Goal: Task Accomplishment & Management: Complete application form

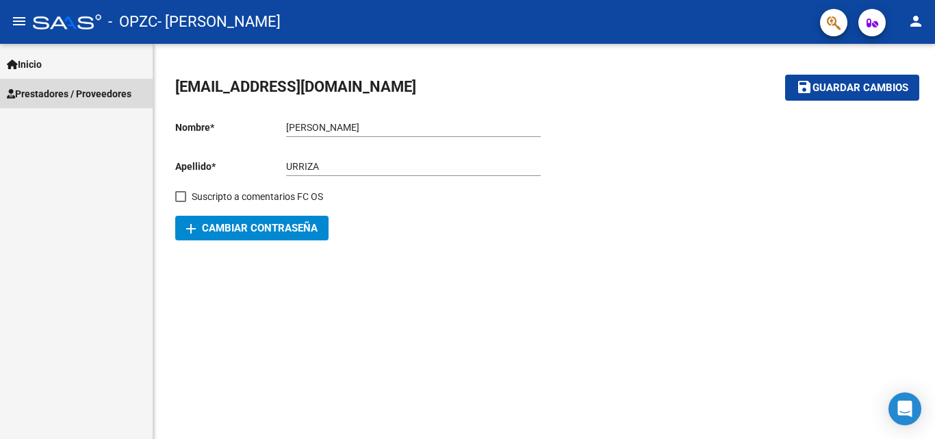
click at [40, 96] on span "Prestadores / Proveedores" at bounding box center [69, 93] width 125 height 15
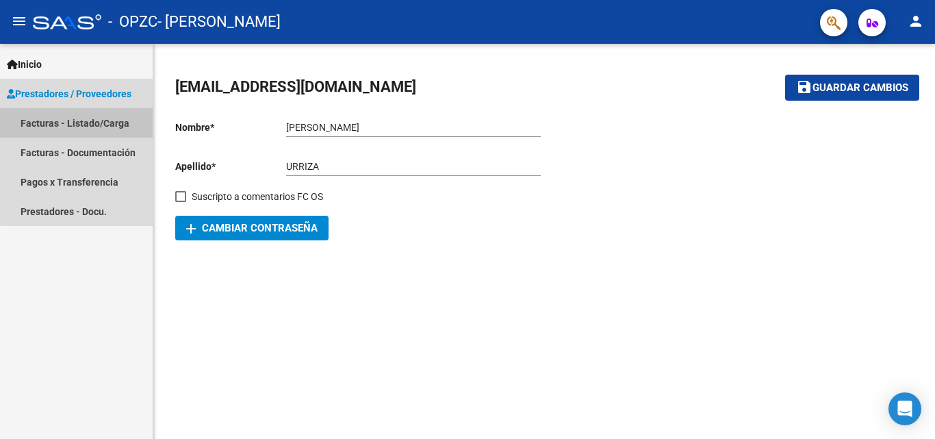
click at [99, 129] on link "Facturas - Listado/Carga" at bounding box center [76, 122] width 153 height 29
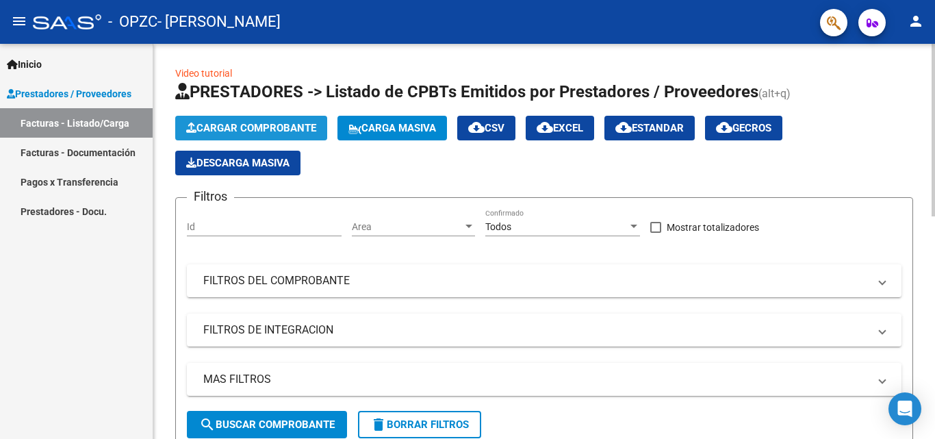
click at [237, 131] on span "Cargar Comprobante" at bounding box center [251, 128] width 130 height 12
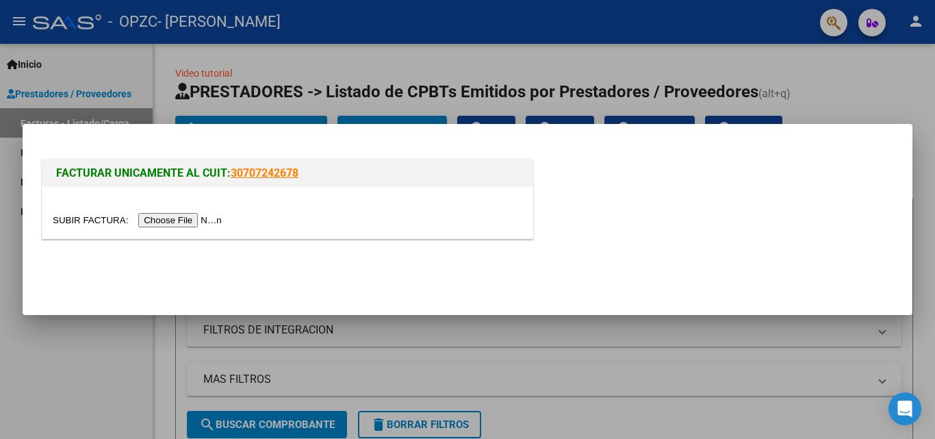
click at [184, 217] on input "file" at bounding box center [139, 220] width 173 height 14
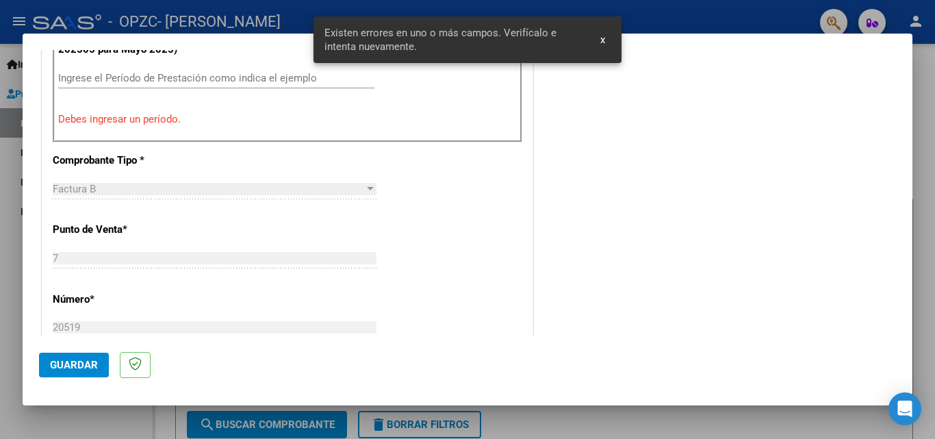
scroll to position [430, 0]
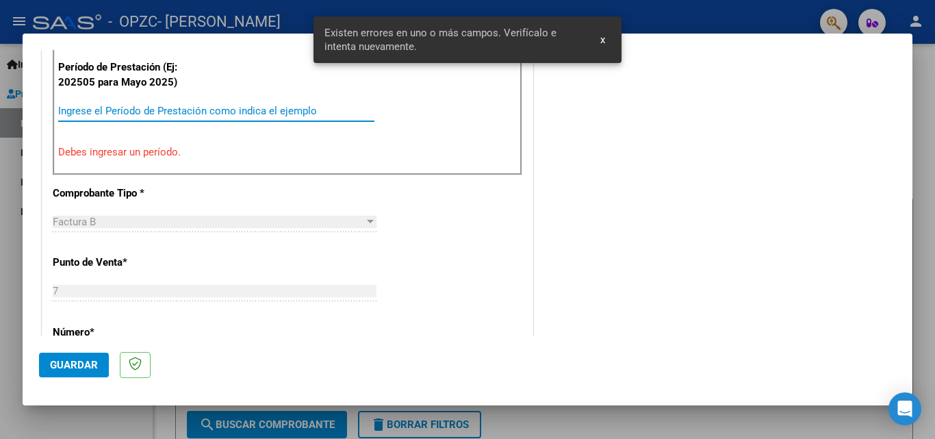
click at [138, 106] on input "Ingrese el Período de Prestación como indica el ejemplo" at bounding box center [216, 111] width 316 height 12
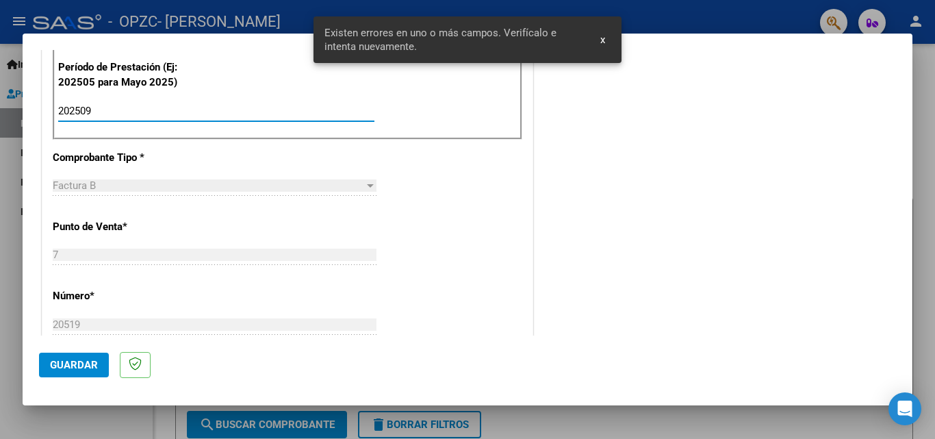
type input "202509"
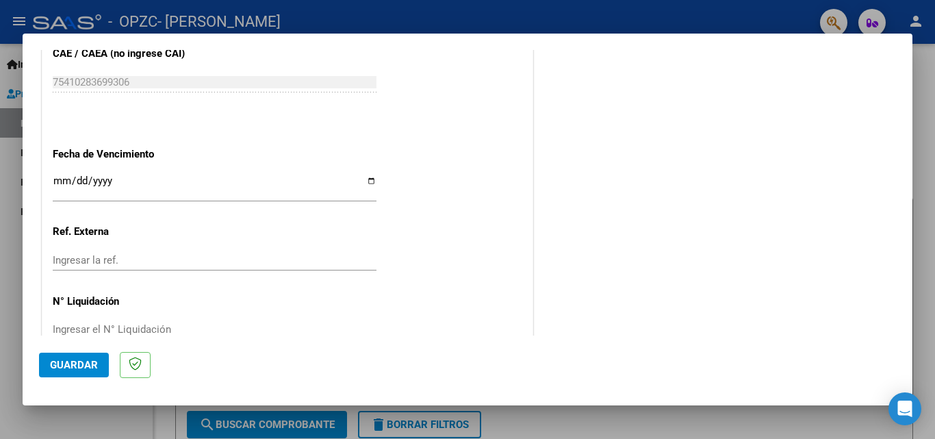
scroll to position [919, 0]
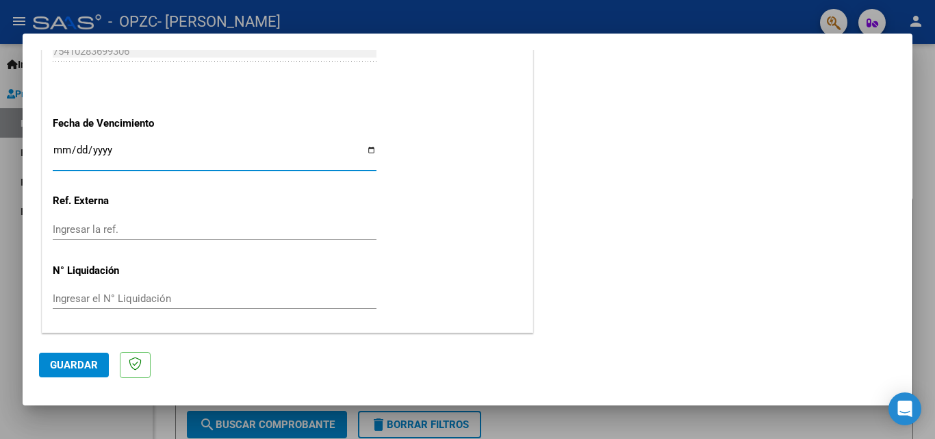
click at [366, 151] on input "Ingresar la fecha" at bounding box center [215, 155] width 324 height 22
type input "[DATE]"
click at [75, 367] on span "Guardar" at bounding box center [74, 365] width 48 height 12
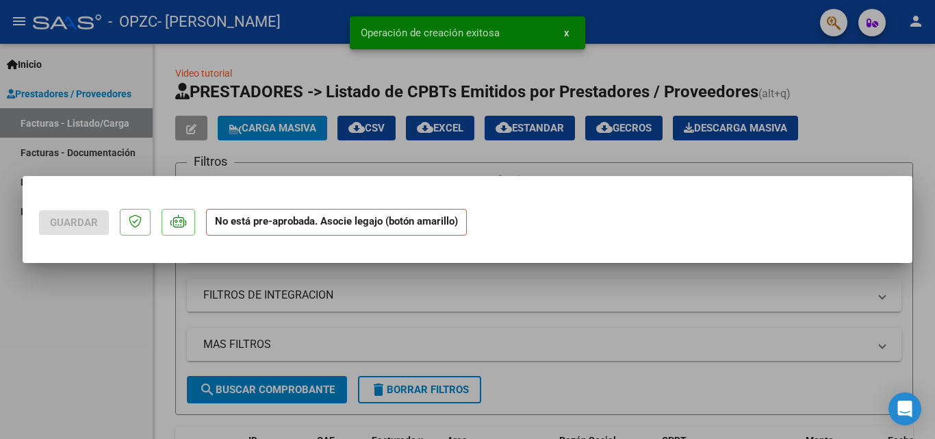
scroll to position [0, 0]
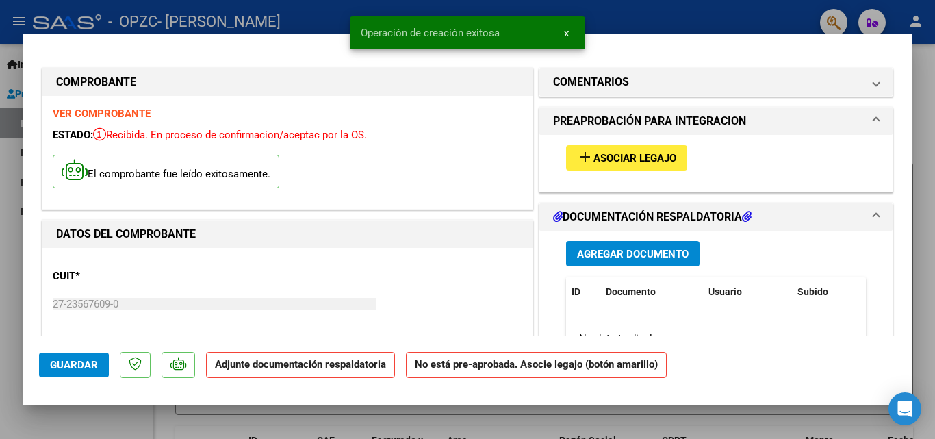
click at [600, 157] on span "Asociar Legajo" at bounding box center [634, 158] width 83 height 12
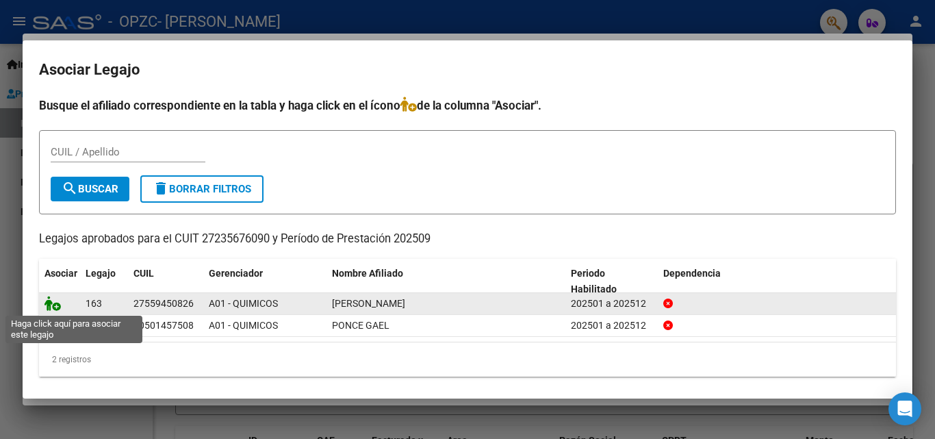
click at [51, 301] on icon at bounding box center [52, 303] width 16 height 15
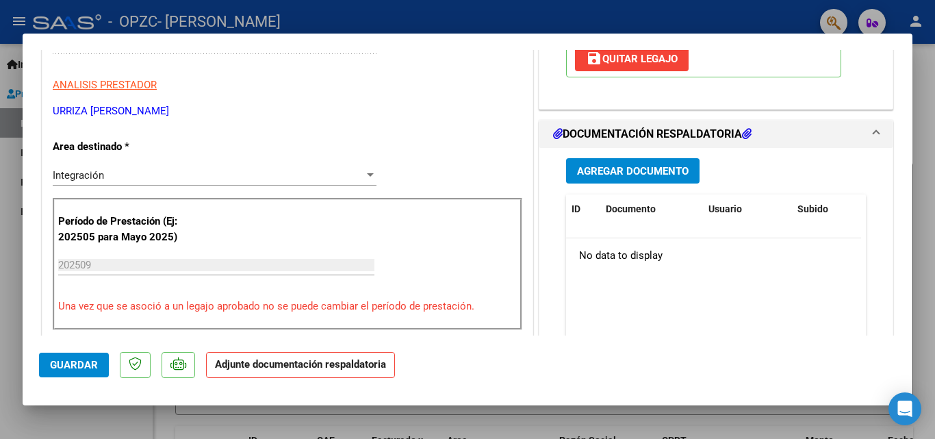
scroll to position [274, 0]
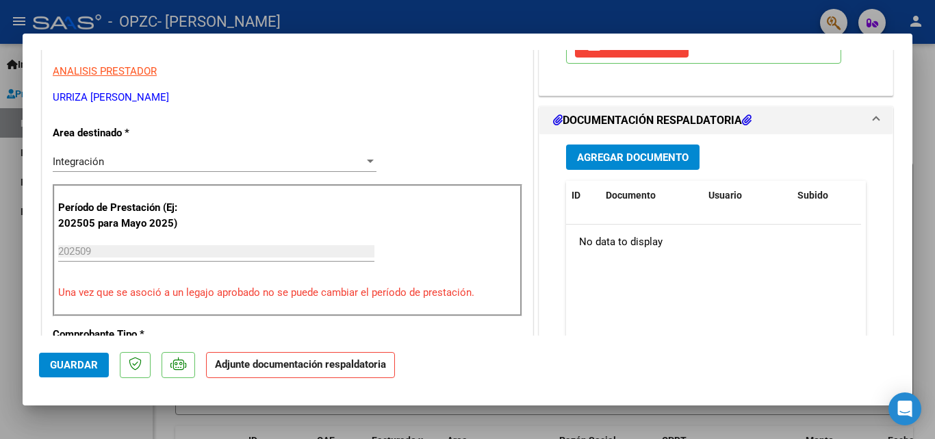
click at [647, 155] on span "Agregar Documento" at bounding box center [633, 157] width 112 height 12
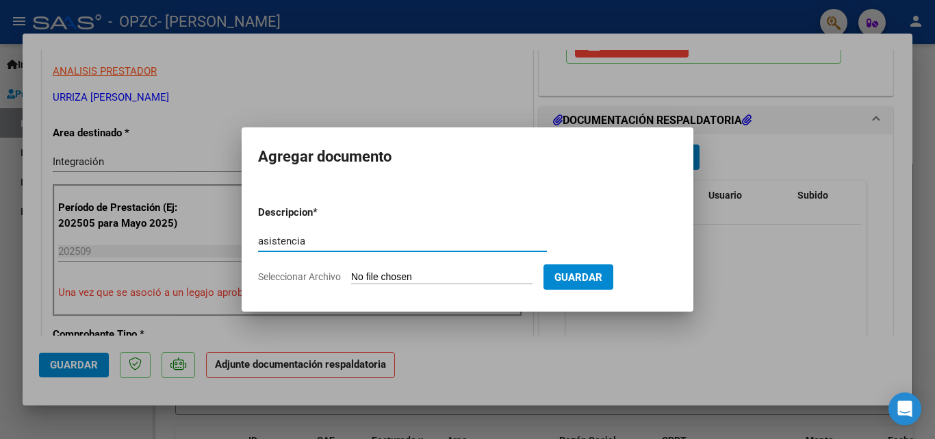
type input "asistencia"
click at [497, 270] on form "Descripcion * asistencia Escriba aquí una descripcion Seleccionar Archivo Guard…" at bounding box center [467, 244] width 419 height 100
click at [383, 279] on input "Seleccionar Archivo" at bounding box center [441, 277] width 181 height 13
type input "C:\fakepath\VALENZUELA FANNY JOSEFINA - SEPTIEMBRE2025.pdf"
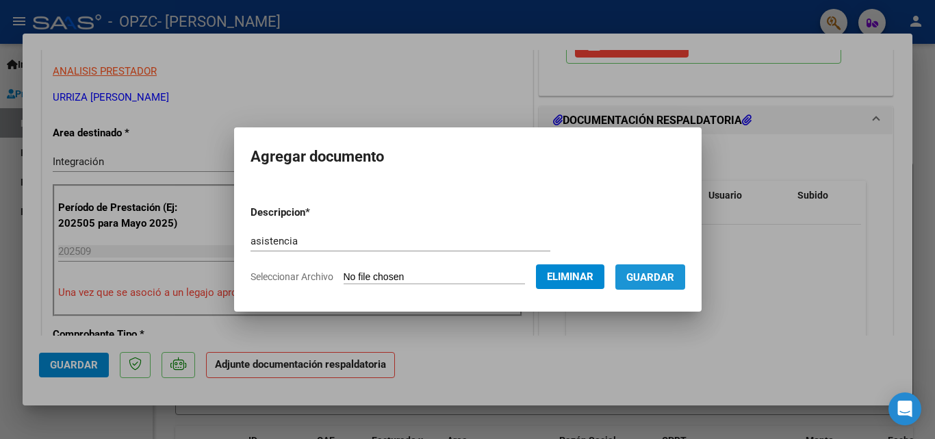
click at [654, 283] on span "Guardar" at bounding box center [650, 277] width 48 height 12
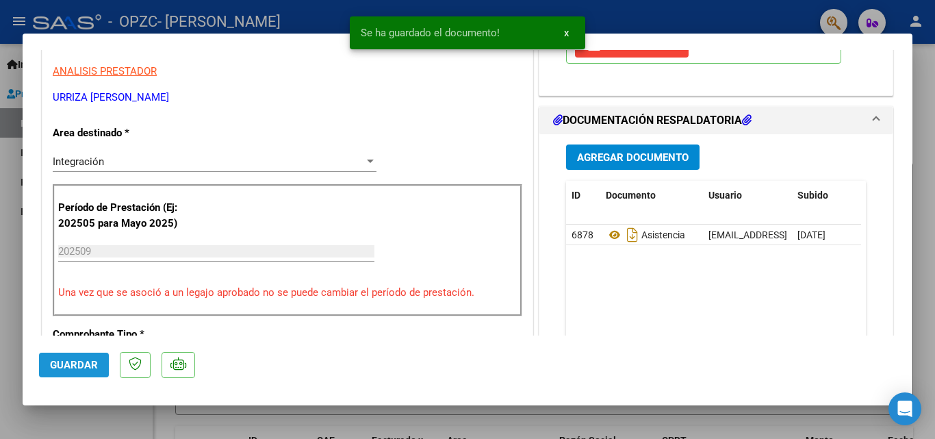
click at [89, 363] on span "Guardar" at bounding box center [74, 365] width 48 height 12
click at [111, 433] on div at bounding box center [467, 219] width 935 height 439
type input "$ 0,00"
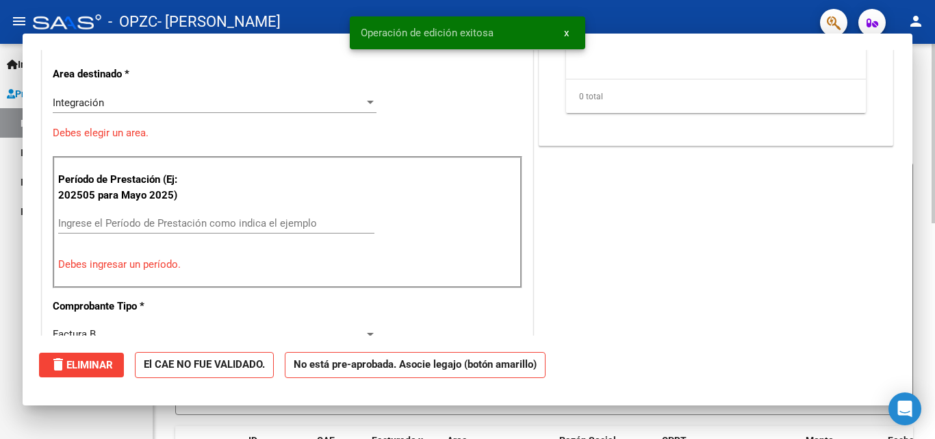
scroll to position [0, 0]
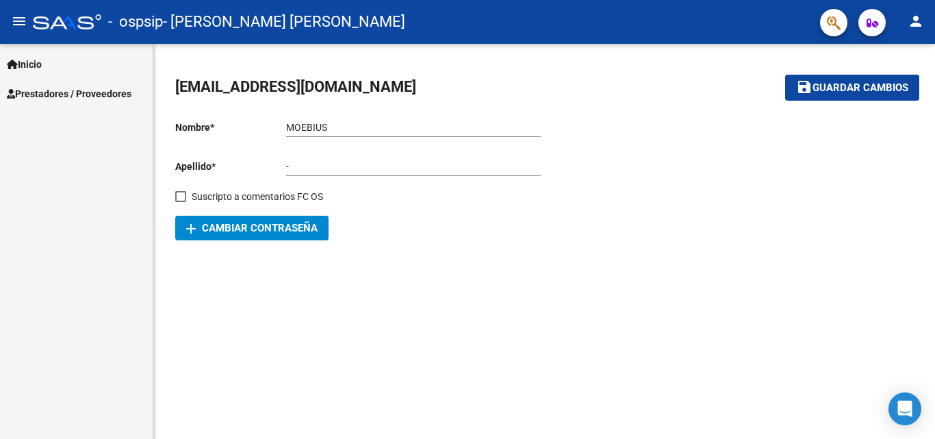
click at [62, 92] on span "Prestadores / Proveedores" at bounding box center [69, 93] width 125 height 15
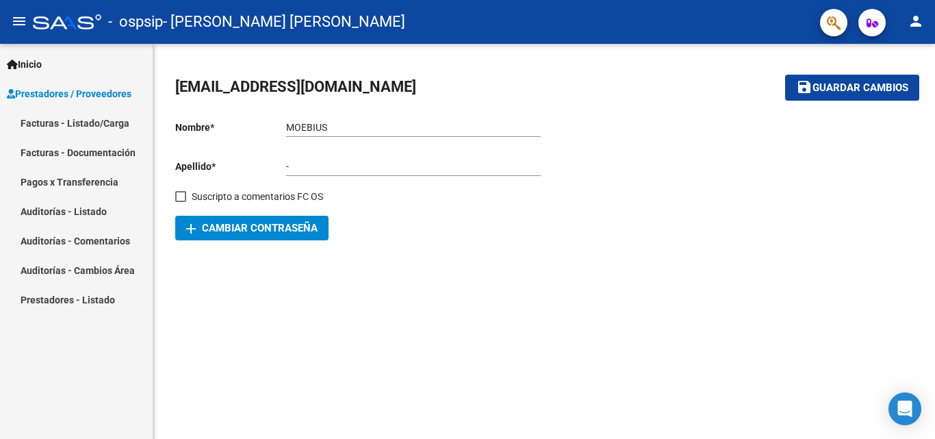
click at [94, 125] on link "Facturas - Listado/Carga" at bounding box center [76, 122] width 153 height 29
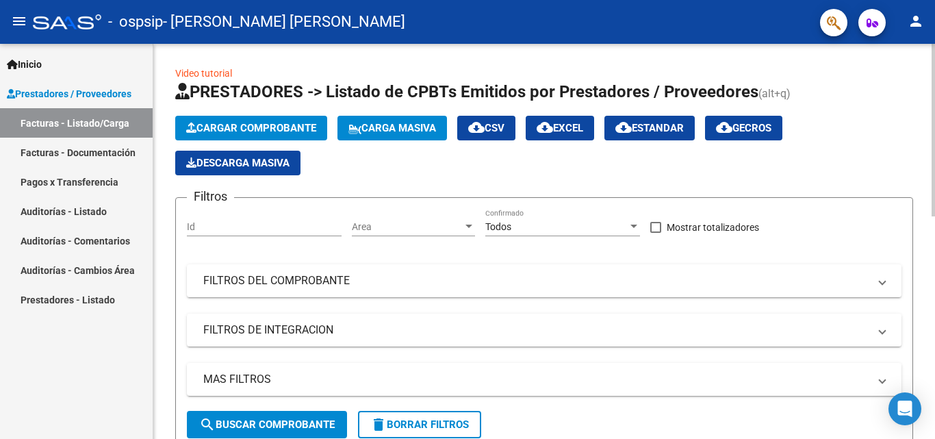
click at [284, 133] on span "Cargar Comprobante" at bounding box center [251, 128] width 130 height 12
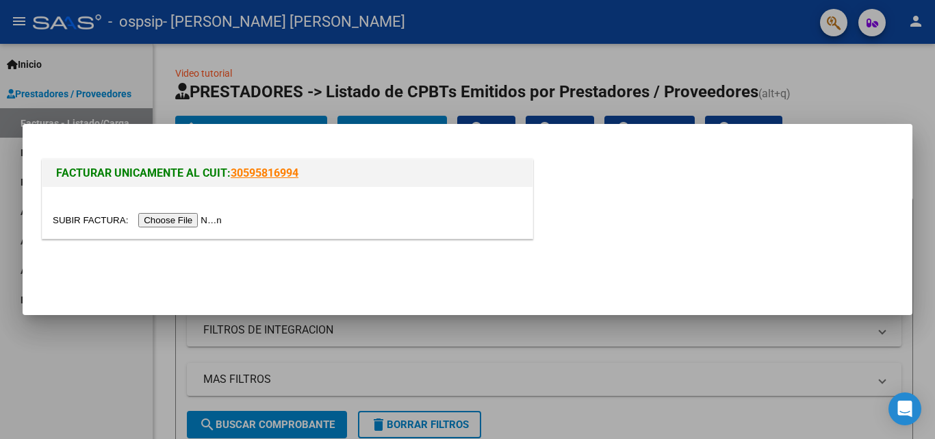
click at [167, 223] on input "file" at bounding box center [139, 220] width 173 height 14
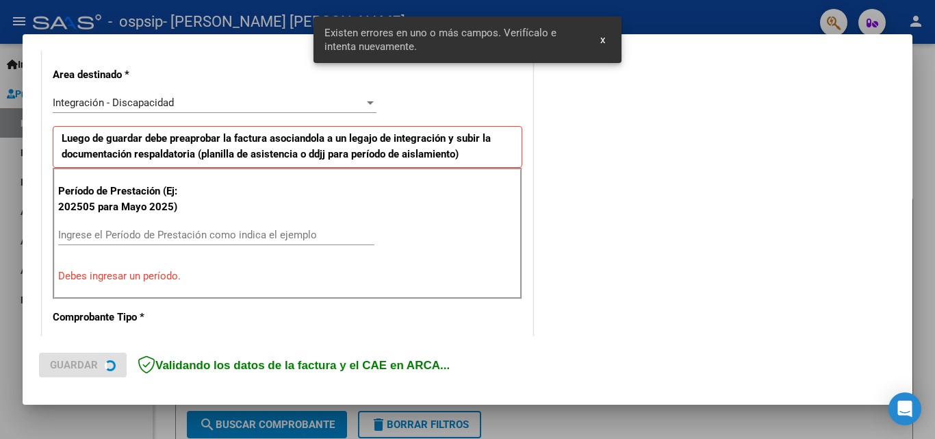
scroll to position [373, 0]
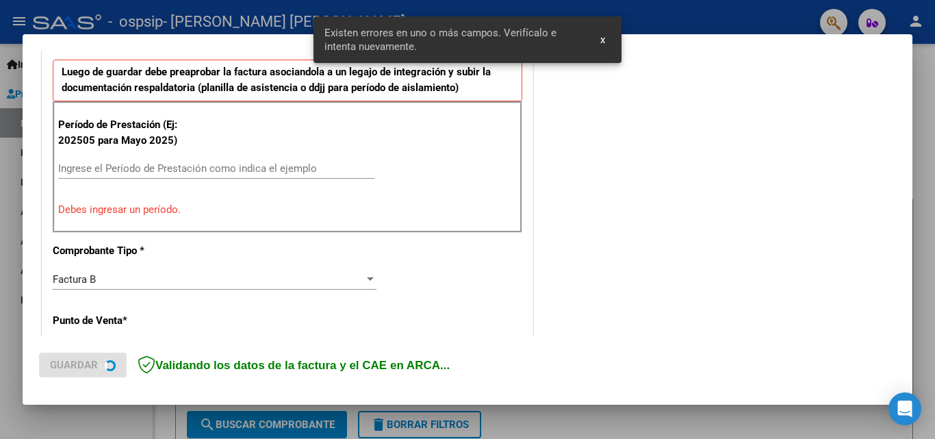
click at [204, 168] on input "Ingrese el Período de Prestación como indica el ejemplo" at bounding box center [216, 168] width 316 height 12
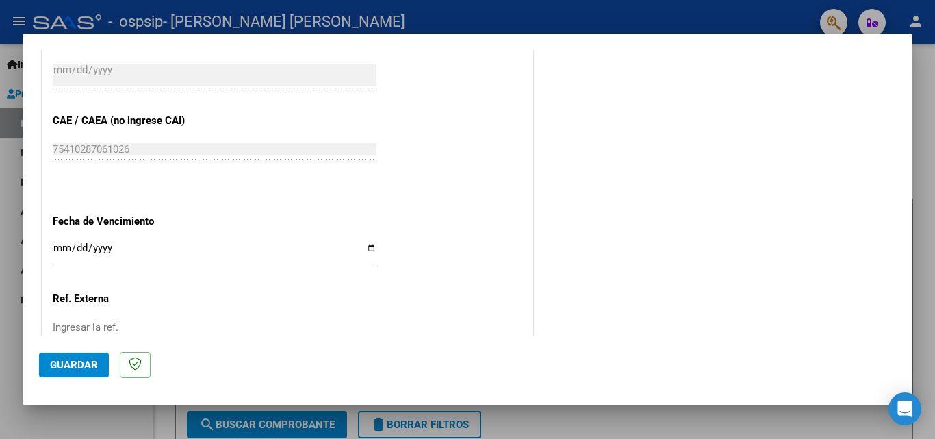
scroll to position [852, 0]
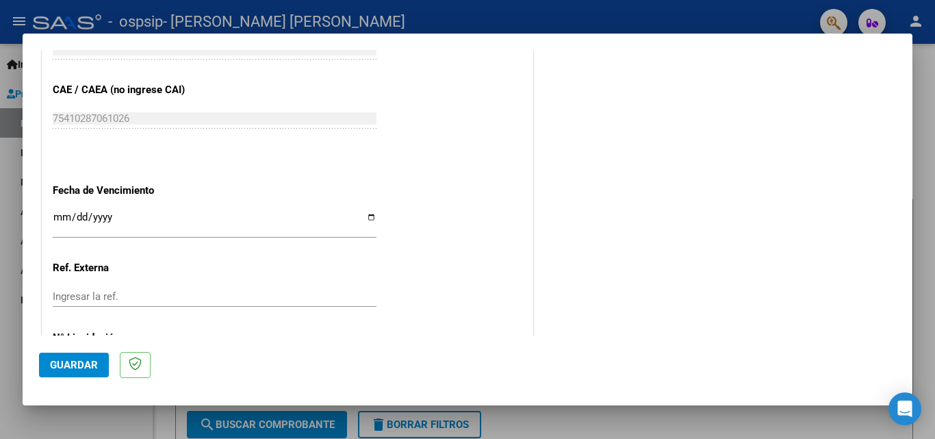
type input "202509"
click at [371, 213] on input "Ingresar la fecha" at bounding box center [215, 223] width 324 height 22
type input "[DATE]"
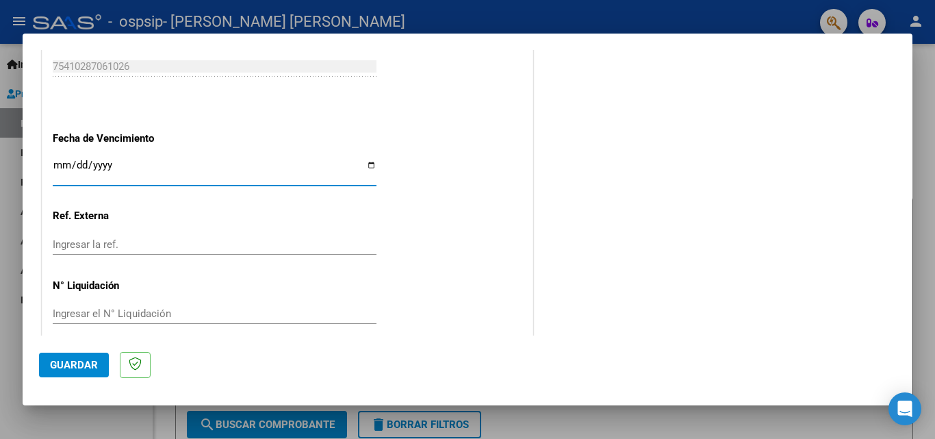
scroll to position [919, 0]
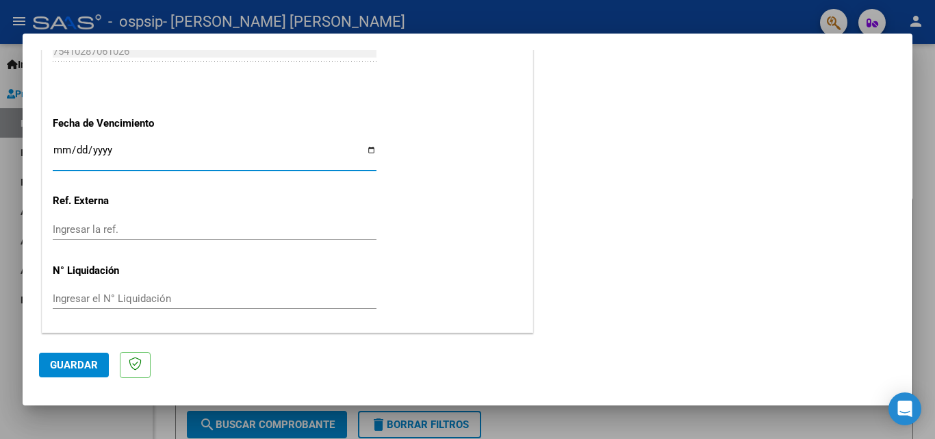
click at [76, 363] on span "Guardar" at bounding box center [74, 365] width 48 height 12
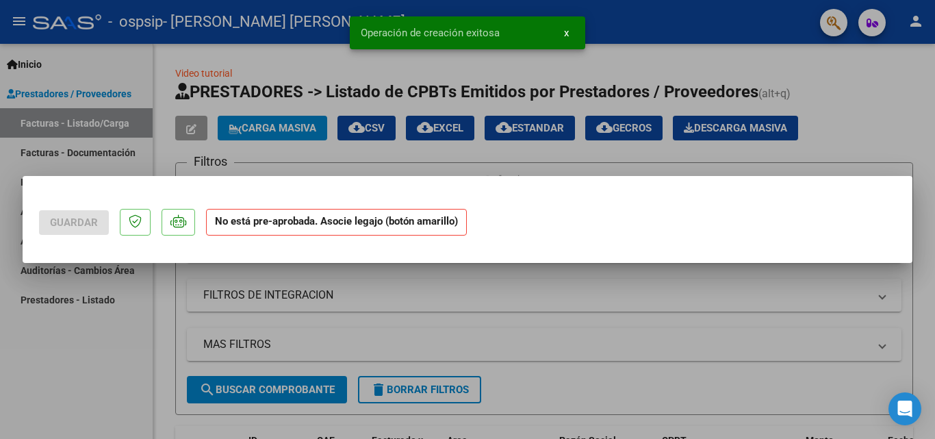
scroll to position [0, 0]
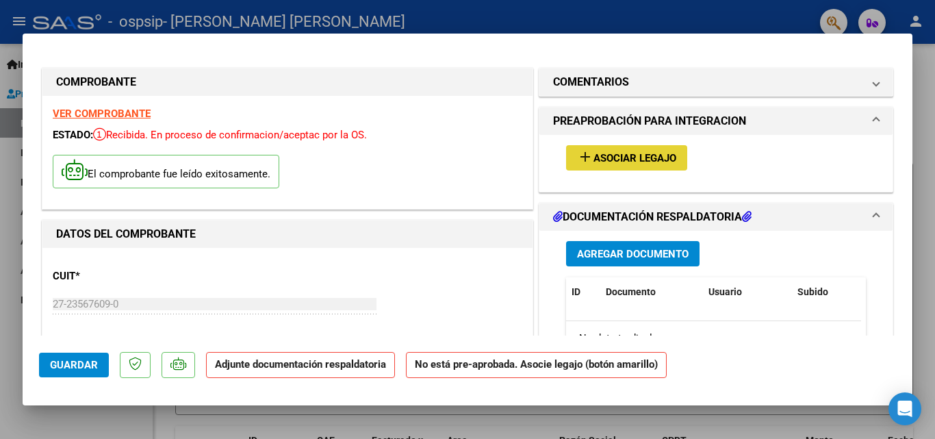
click at [591, 167] on button "add Asociar Legajo" at bounding box center [626, 157] width 121 height 25
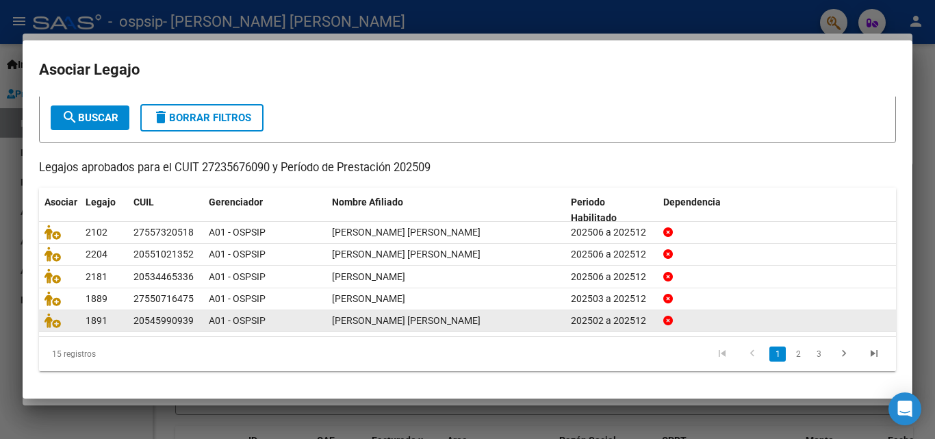
scroll to position [75, 0]
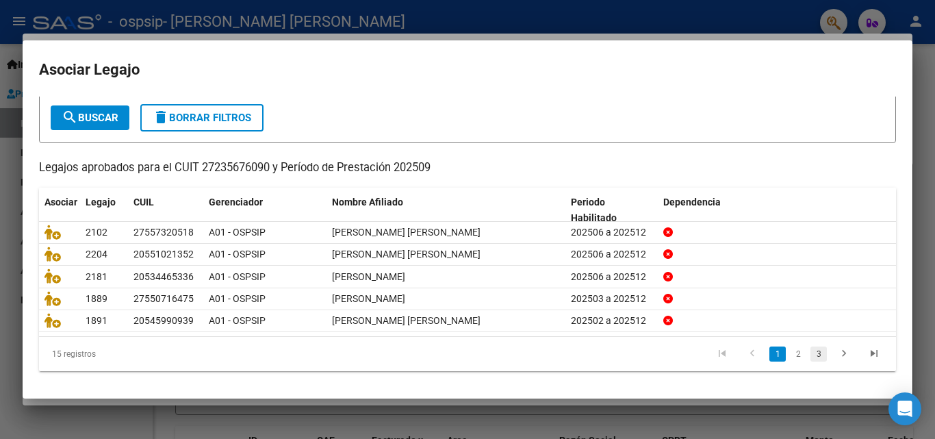
click at [810, 352] on link "3" at bounding box center [818, 353] width 16 height 15
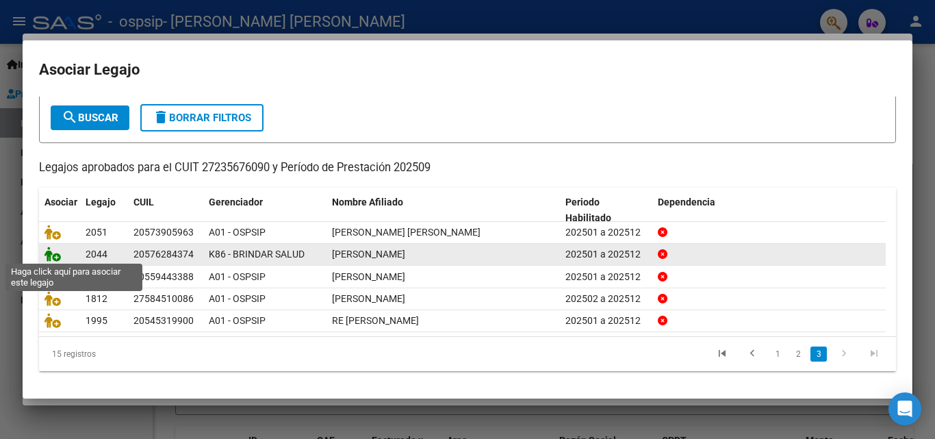
click at [51, 251] on icon at bounding box center [52, 253] width 16 height 15
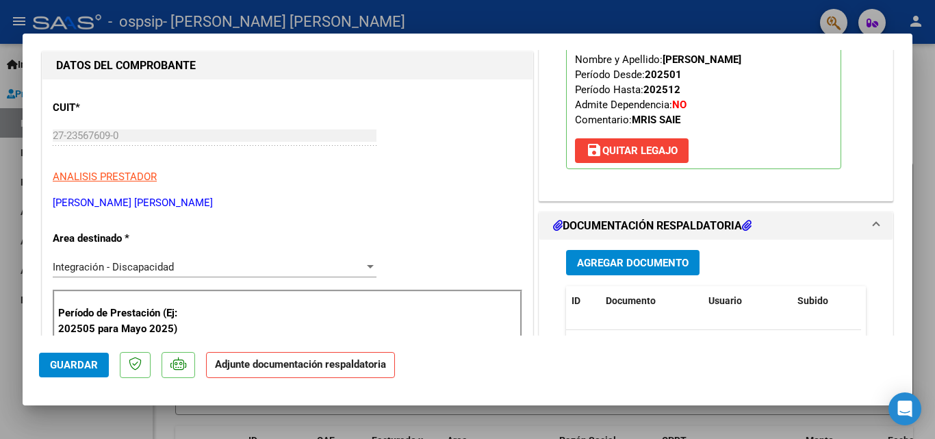
scroll to position [205, 0]
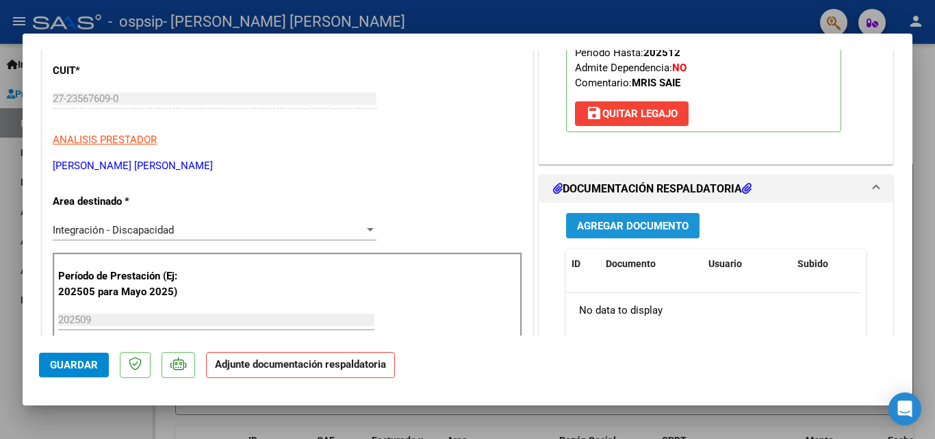
click at [644, 238] on button "Agregar Documento" at bounding box center [632, 225] width 133 height 25
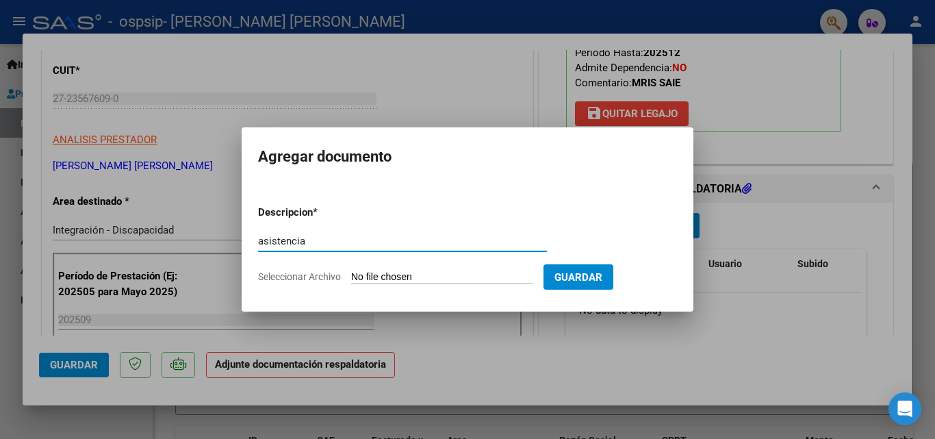
type input "asistencia"
click at [433, 275] on input "Seleccionar Archivo" at bounding box center [441, 277] width 181 height 13
click at [405, 279] on input "Seleccionar Archivo" at bounding box center [441, 277] width 181 height 13
type input "C:\fakepath\SEPTIEMBRE - [PERSON_NAME].pdf"
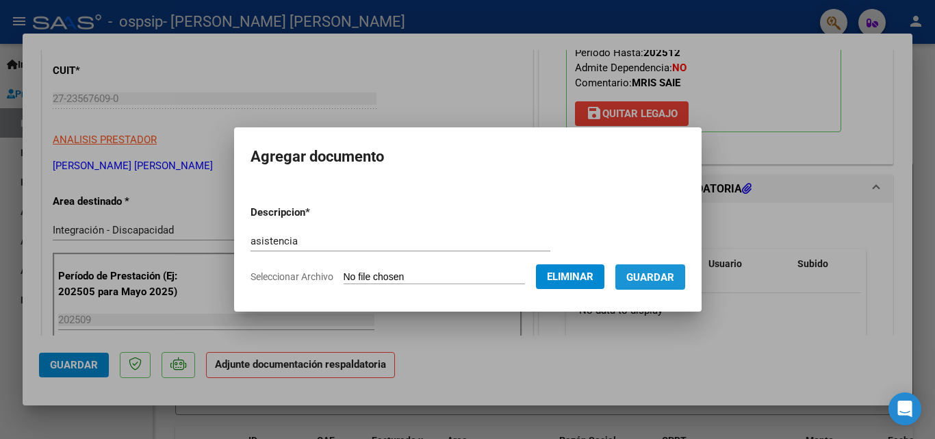
click at [652, 283] on button "Guardar" at bounding box center [650, 276] width 70 height 25
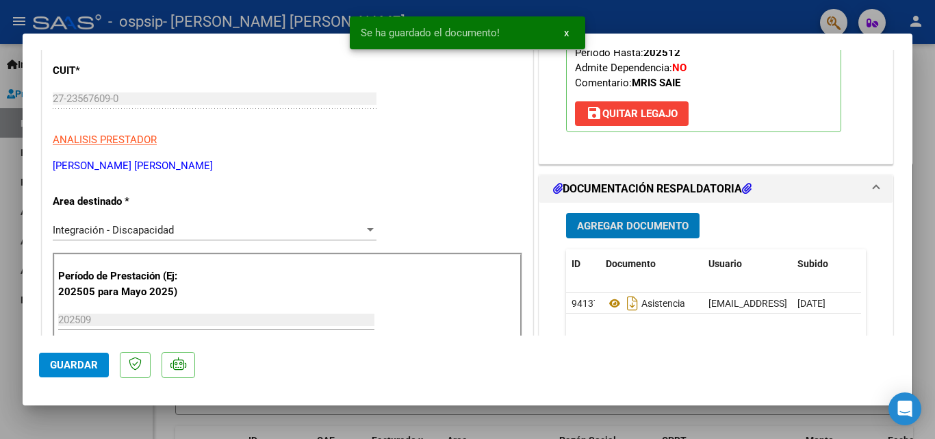
click at [87, 360] on span "Guardar" at bounding box center [74, 365] width 48 height 12
click at [77, 420] on div at bounding box center [467, 219] width 935 height 439
type input "$ 0,00"
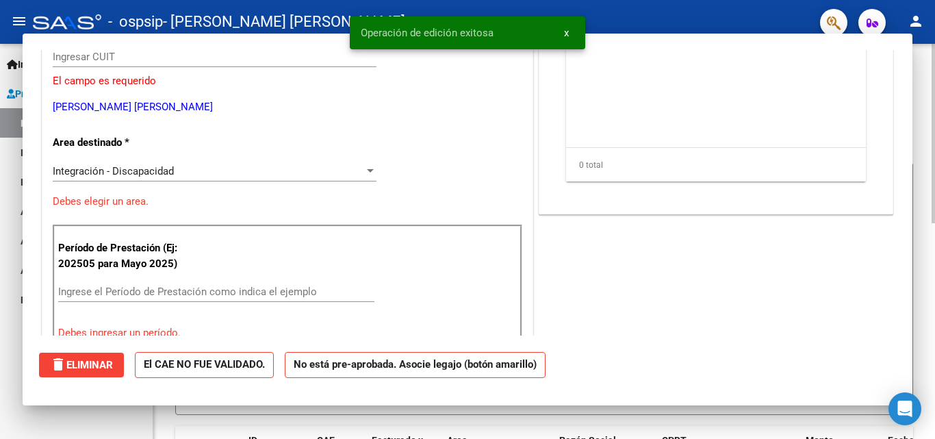
scroll to position [0, 0]
